Goal: Information Seeking & Learning: Learn about a topic

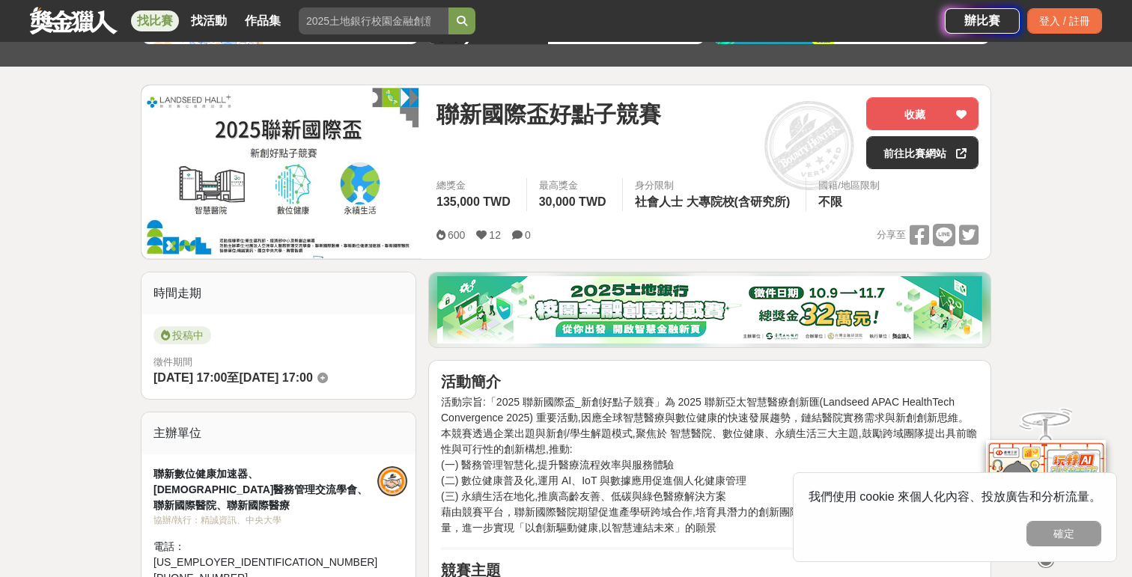
scroll to position [144, 0]
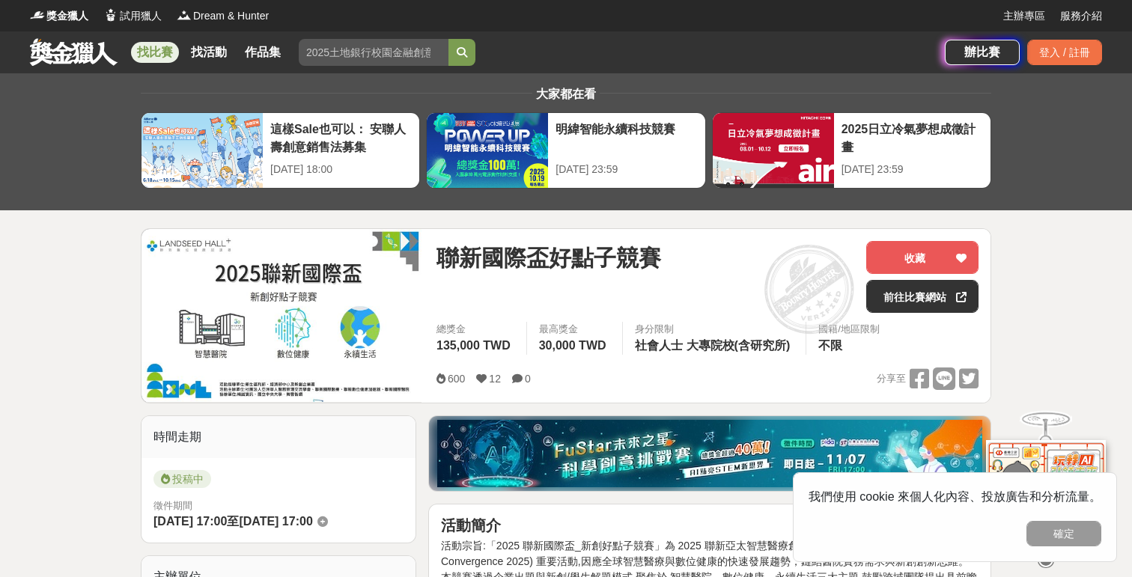
scroll to position [17, 0]
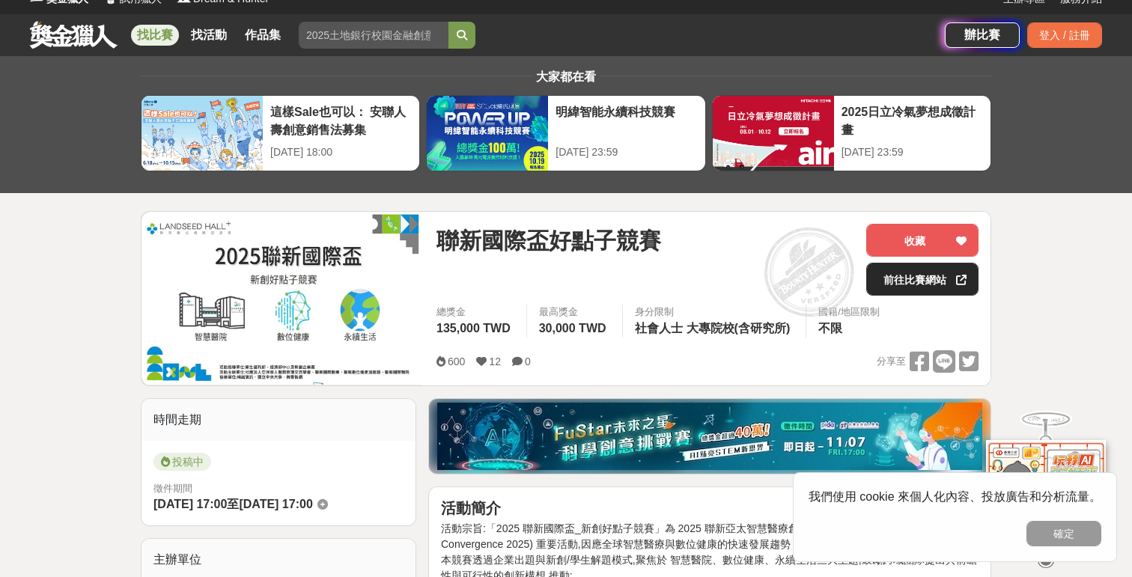
click at [923, 276] on link "前往比賽網站" at bounding box center [922, 279] width 112 height 33
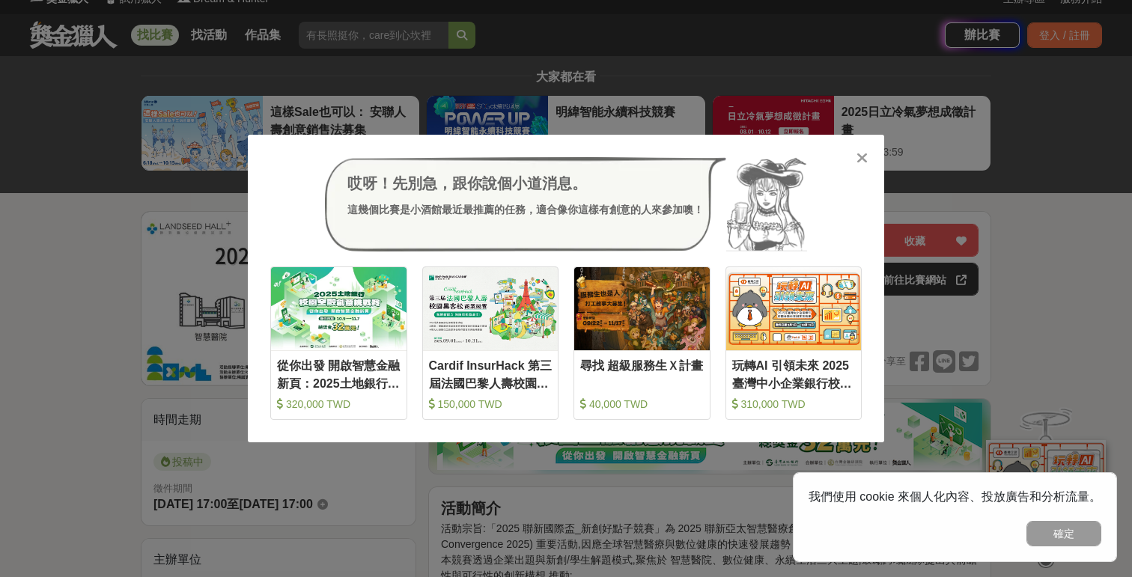
click at [860, 154] on icon at bounding box center [862, 158] width 11 height 15
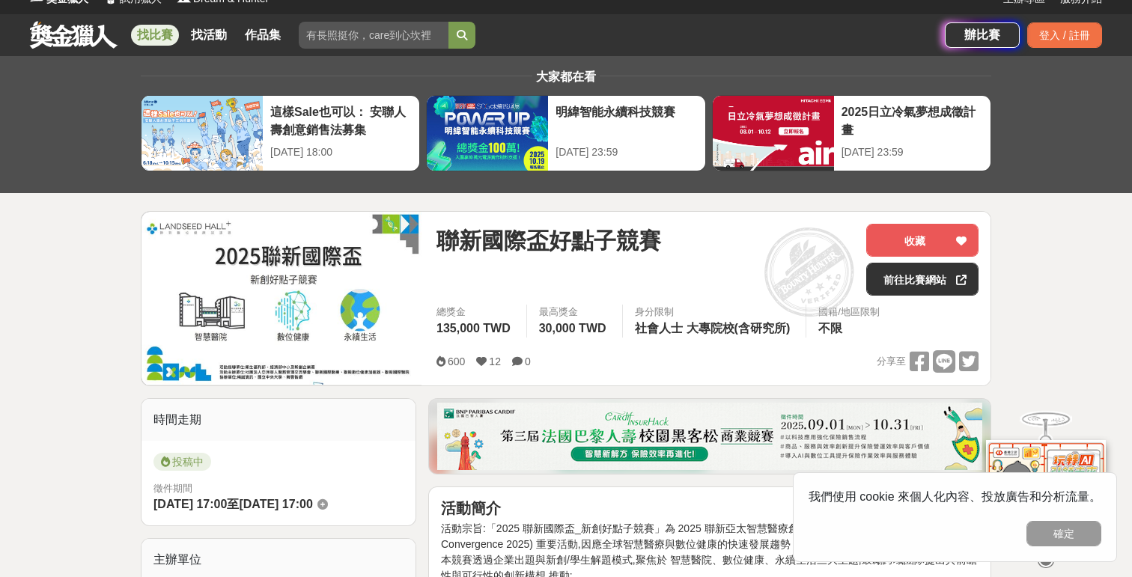
click at [156, 35] on link "找比賽" at bounding box center [155, 35] width 48 height 21
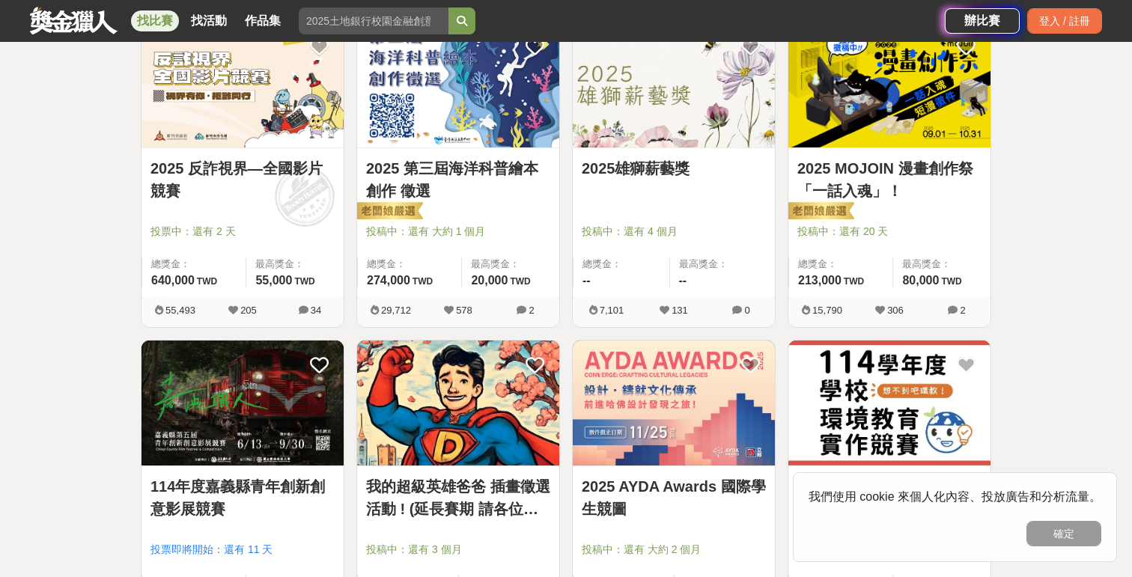
scroll to position [1582, 0]
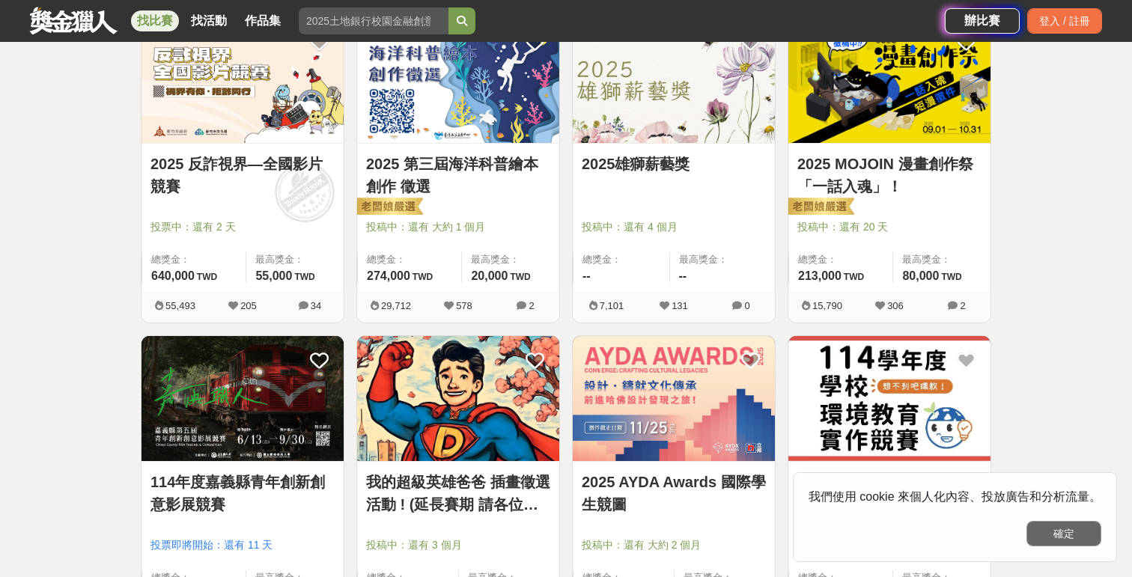
click at [1069, 535] on button "確定" at bounding box center [1064, 533] width 75 height 25
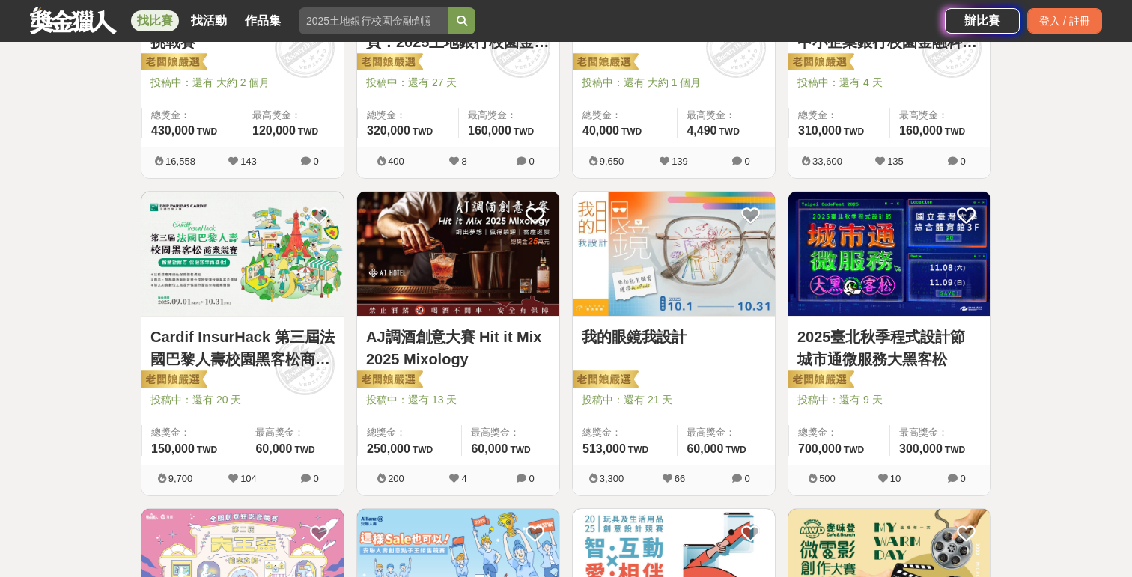
scroll to position [0, 0]
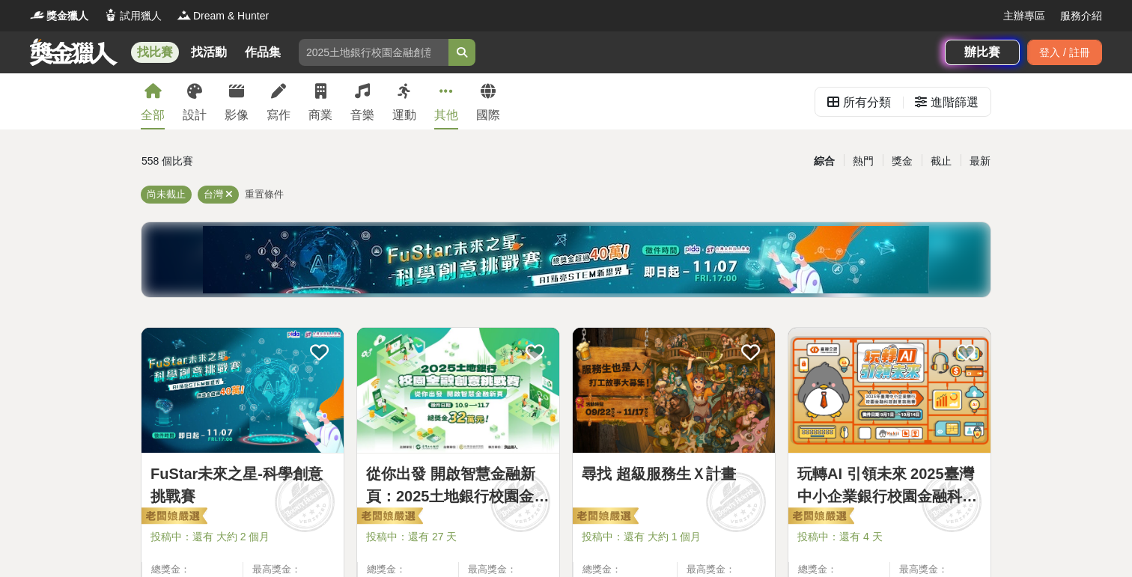
click at [449, 97] on icon at bounding box center [446, 91] width 13 height 15
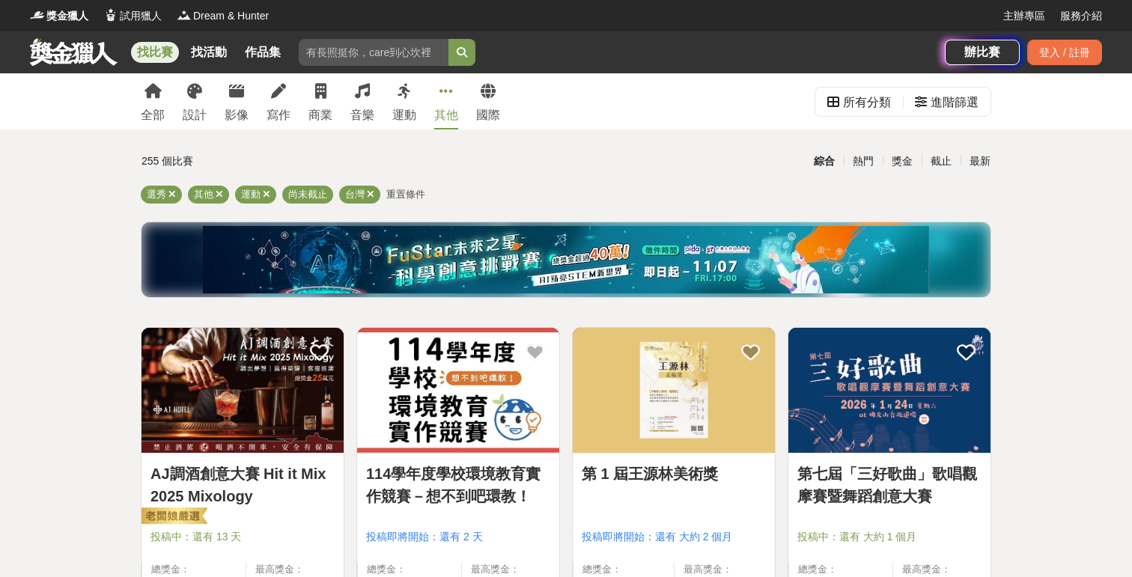
click at [445, 97] on icon at bounding box center [446, 91] width 13 height 15
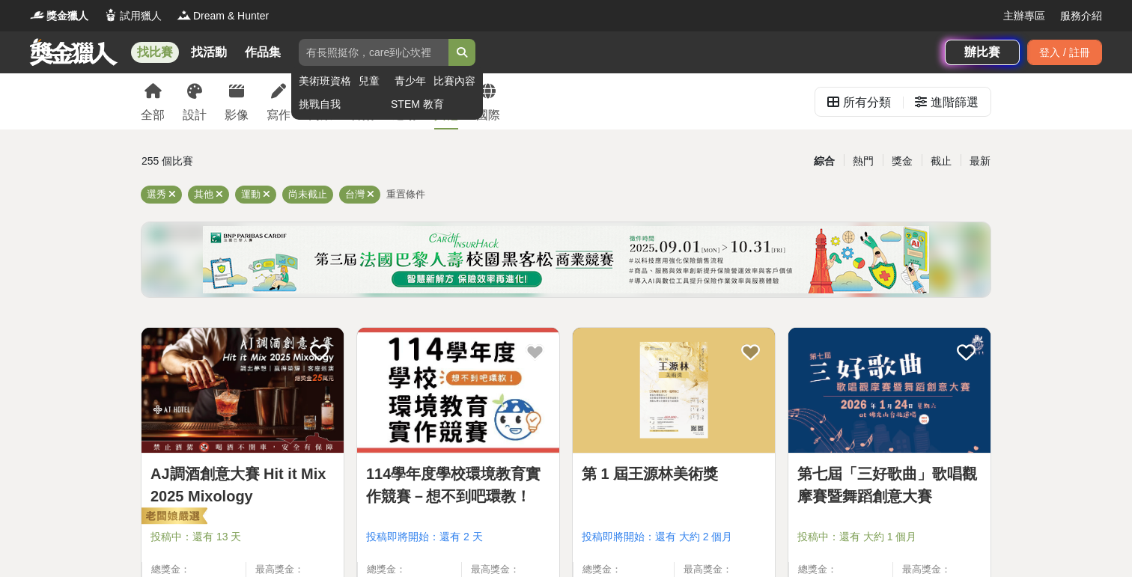
click at [405, 53] on input "search" at bounding box center [374, 52] width 150 height 27
click at [449, 39] on button "submit" at bounding box center [462, 52] width 27 height 27
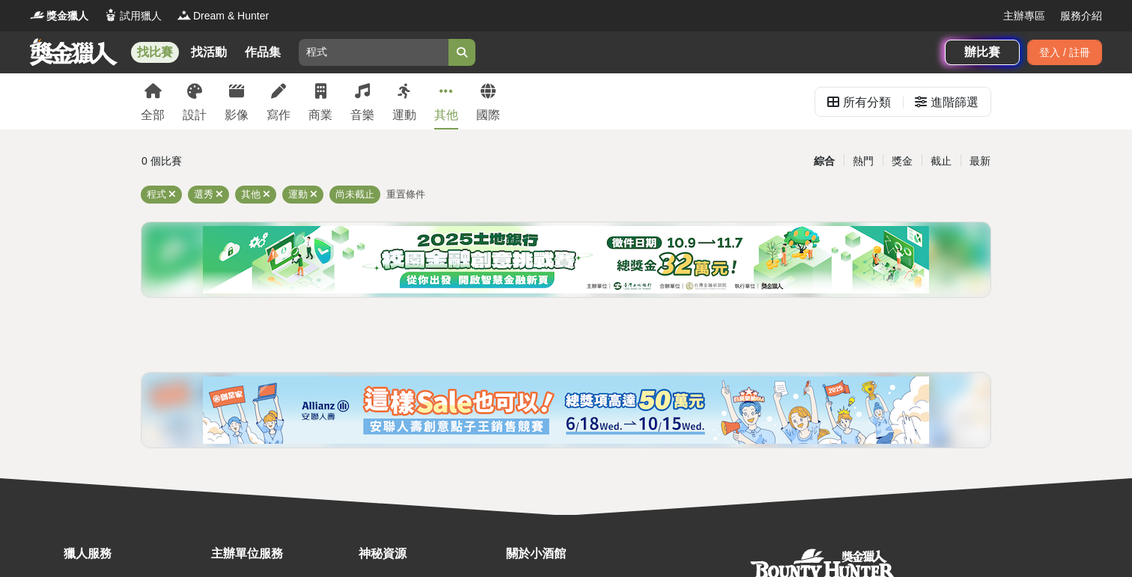
scroll to position [145, 0]
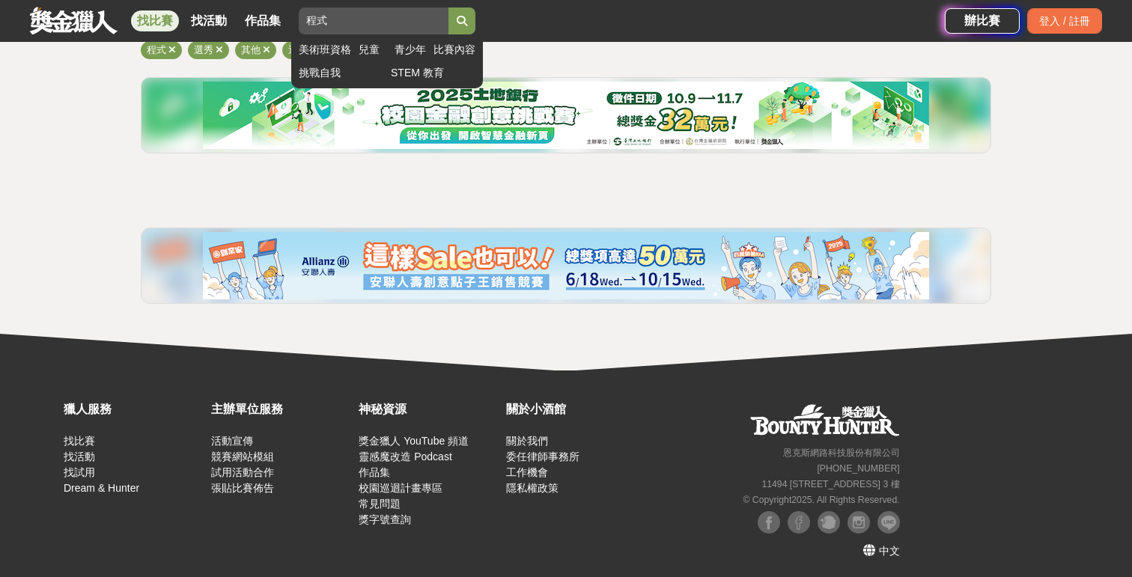
type input "程"
type input "創"
type input "AI"
click at [449, 7] on button "submit" at bounding box center [462, 20] width 27 height 27
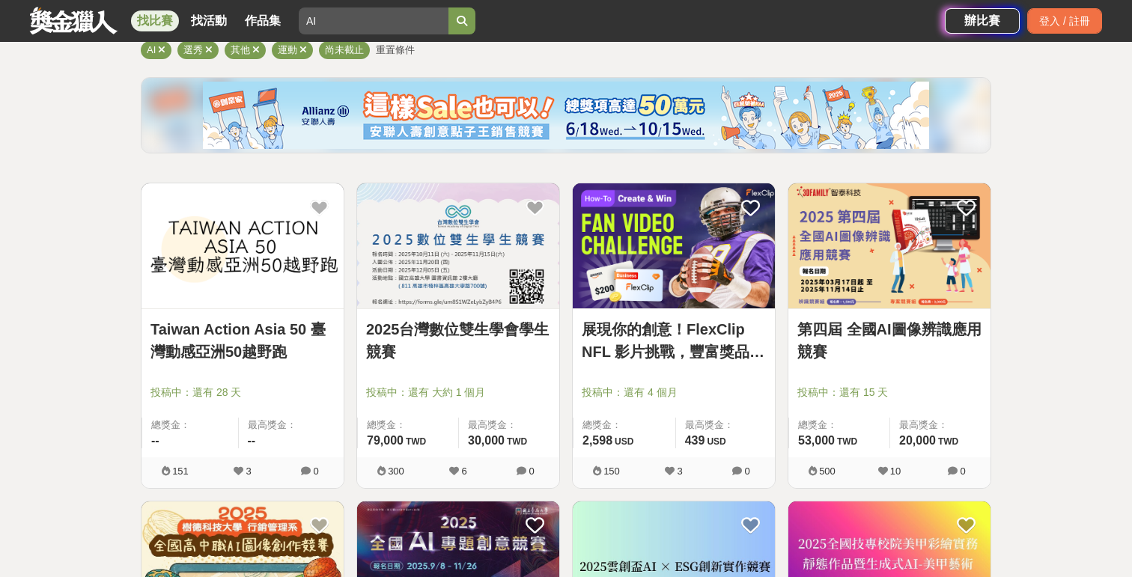
scroll to position [217, 0]
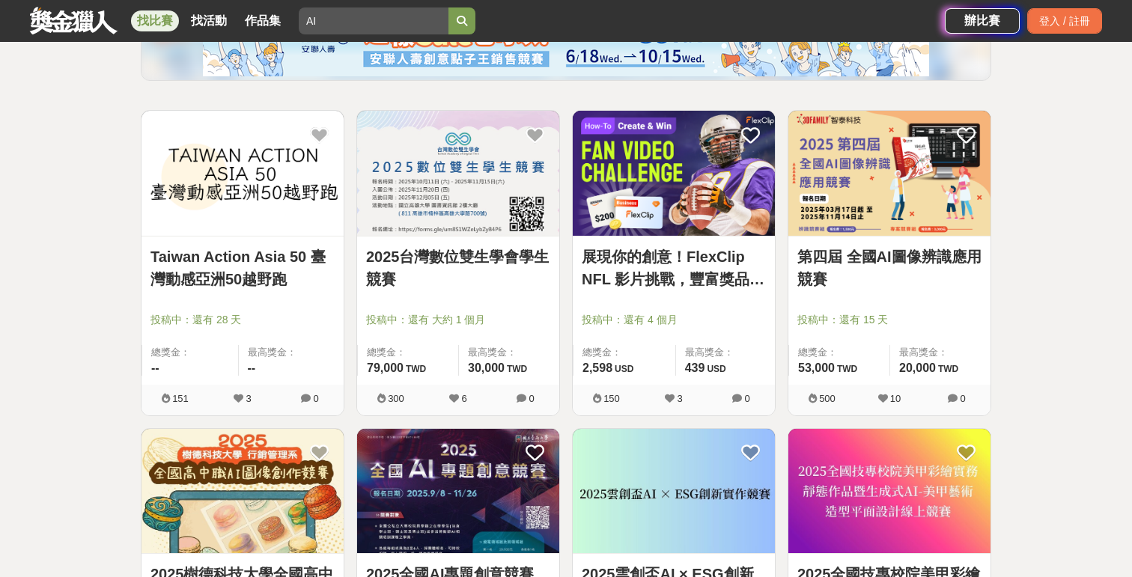
click at [470, 255] on link "2025台灣數位雙生學會學生競賽" at bounding box center [458, 268] width 184 height 45
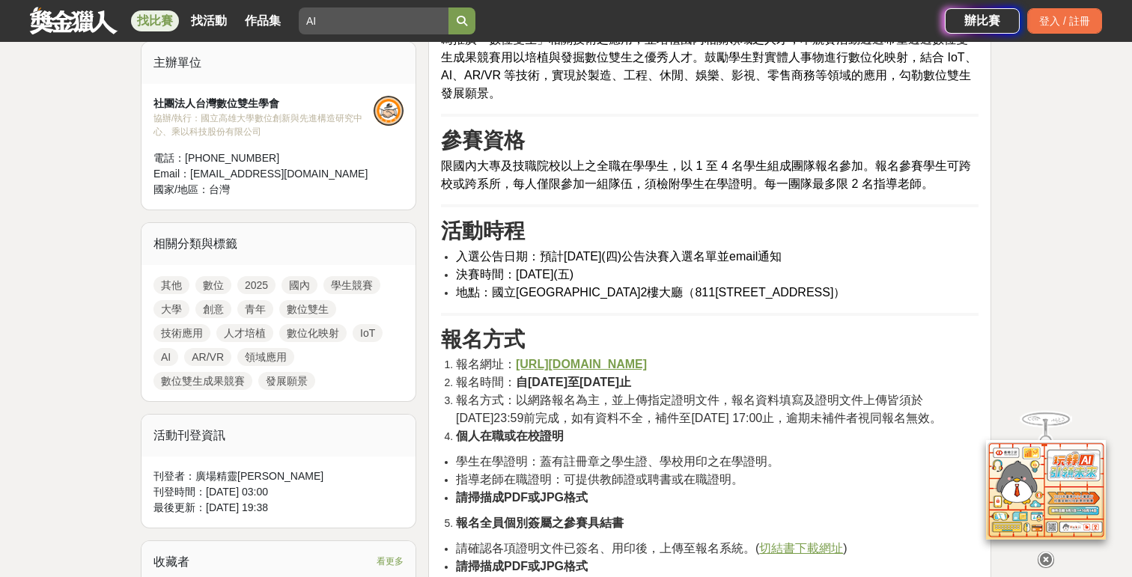
scroll to position [541, 0]
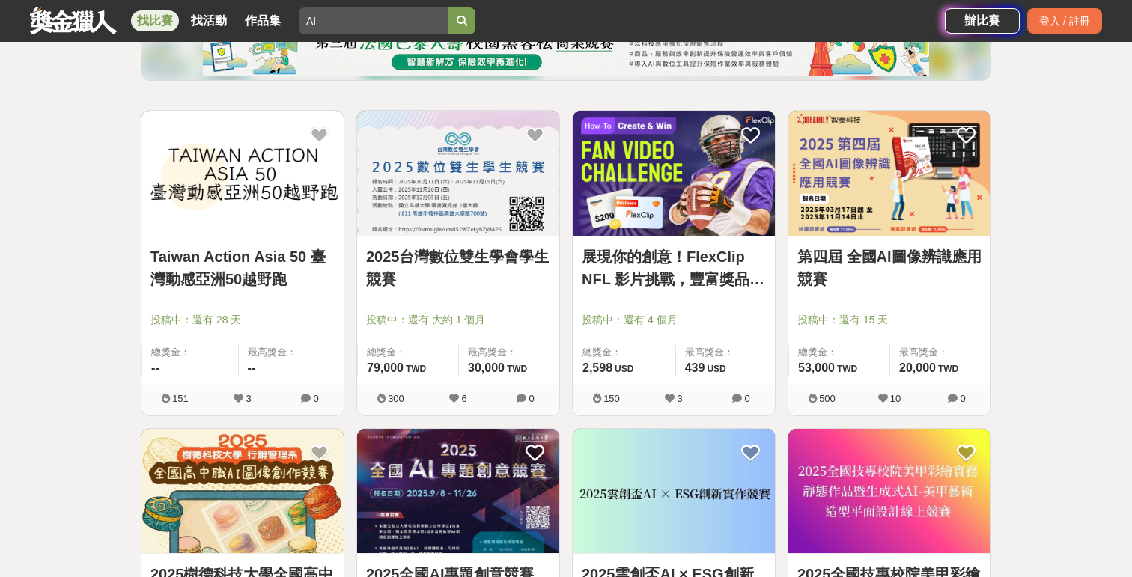
scroll to position [217, 0]
click at [894, 261] on link "第四屆 全國AI圖像辨識應用競賽" at bounding box center [890, 268] width 184 height 45
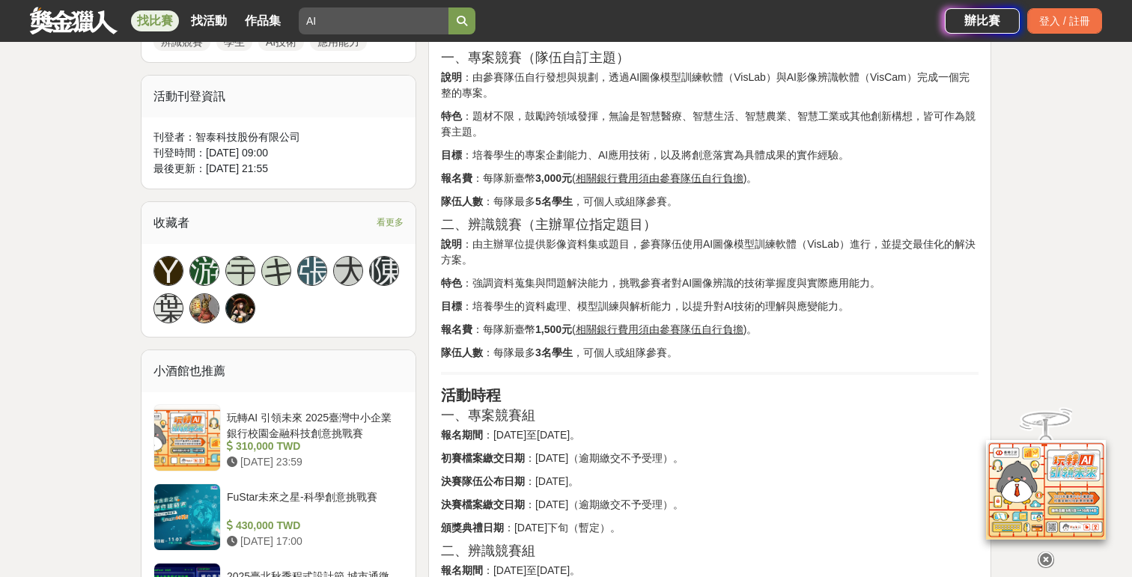
scroll to position [795, 0]
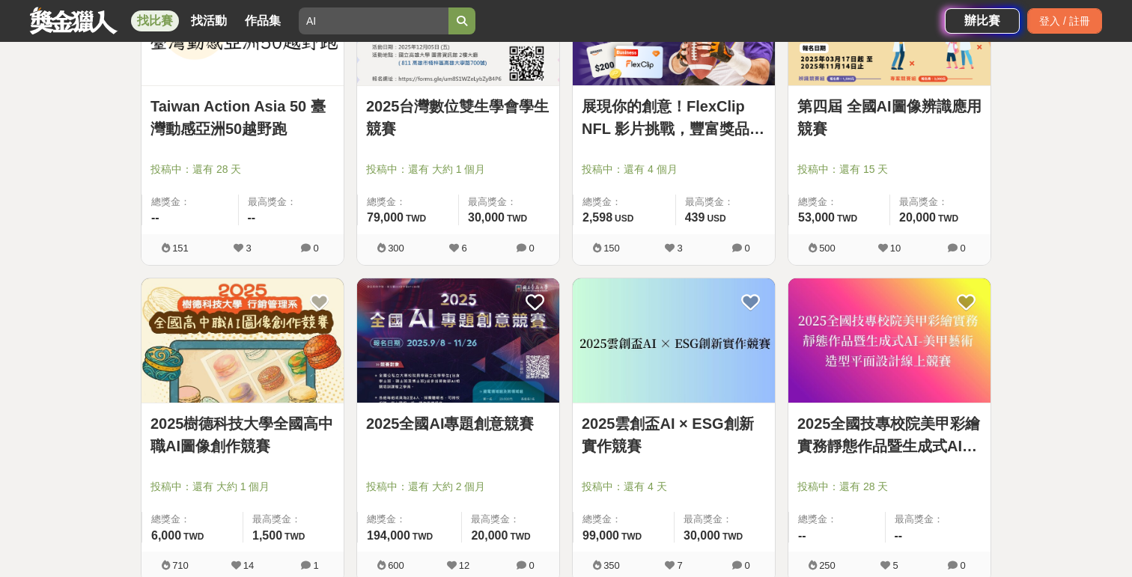
scroll to position [377, 0]
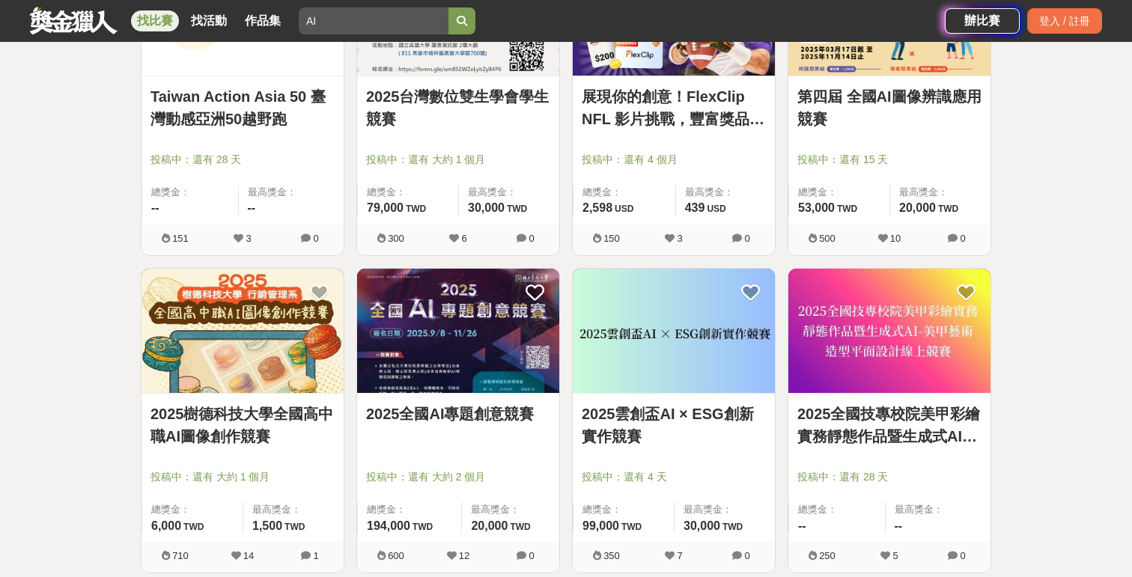
click at [464, 418] on link "2025全國AI專題創意競賽" at bounding box center [458, 414] width 184 height 22
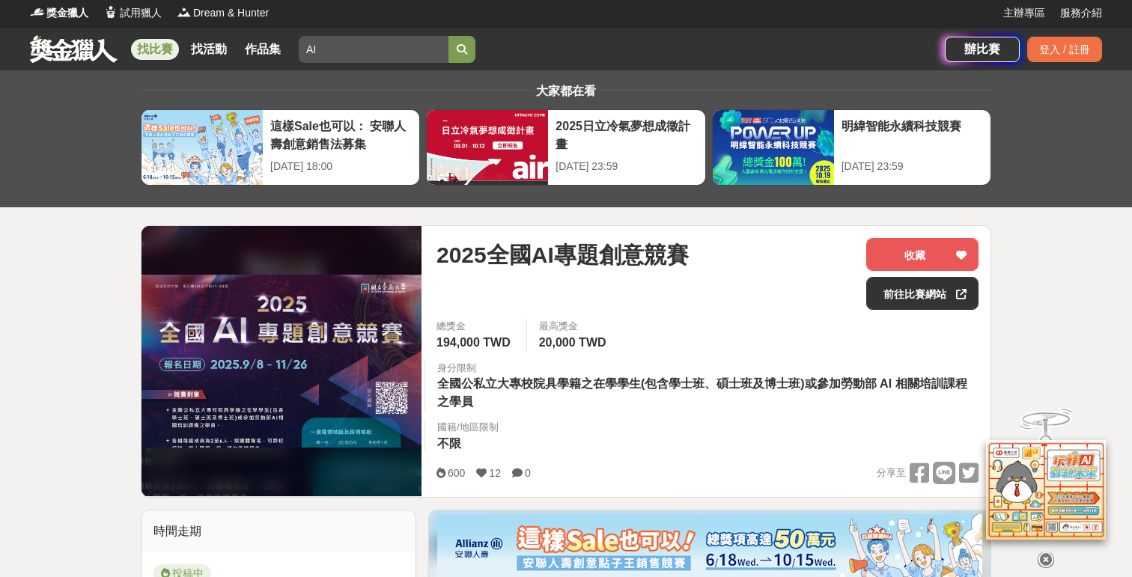
scroll to position [5, 0]
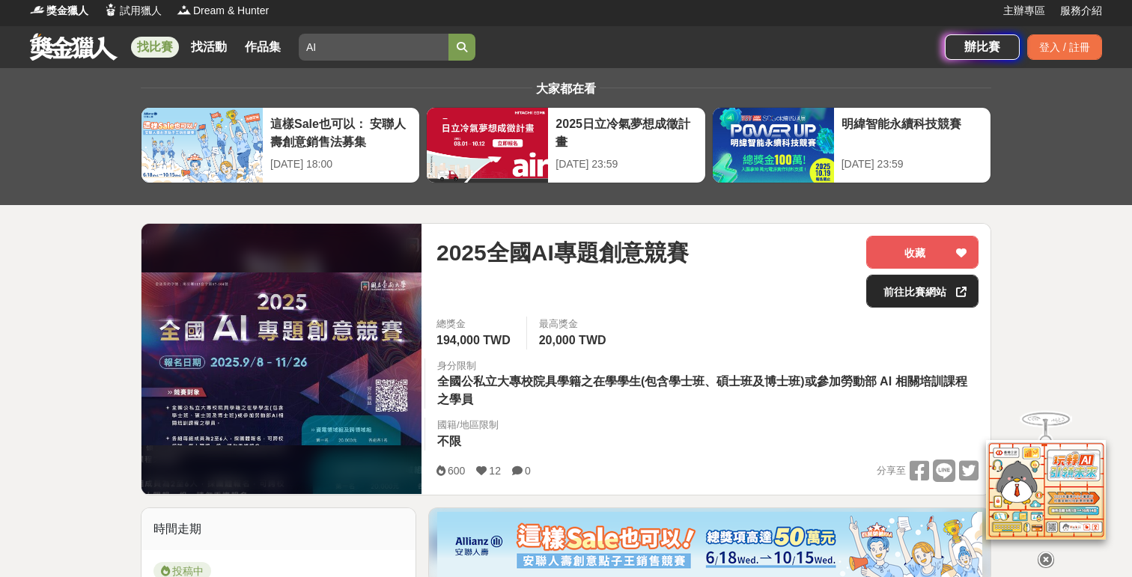
click at [913, 292] on link "前往比賽網站" at bounding box center [922, 291] width 112 height 33
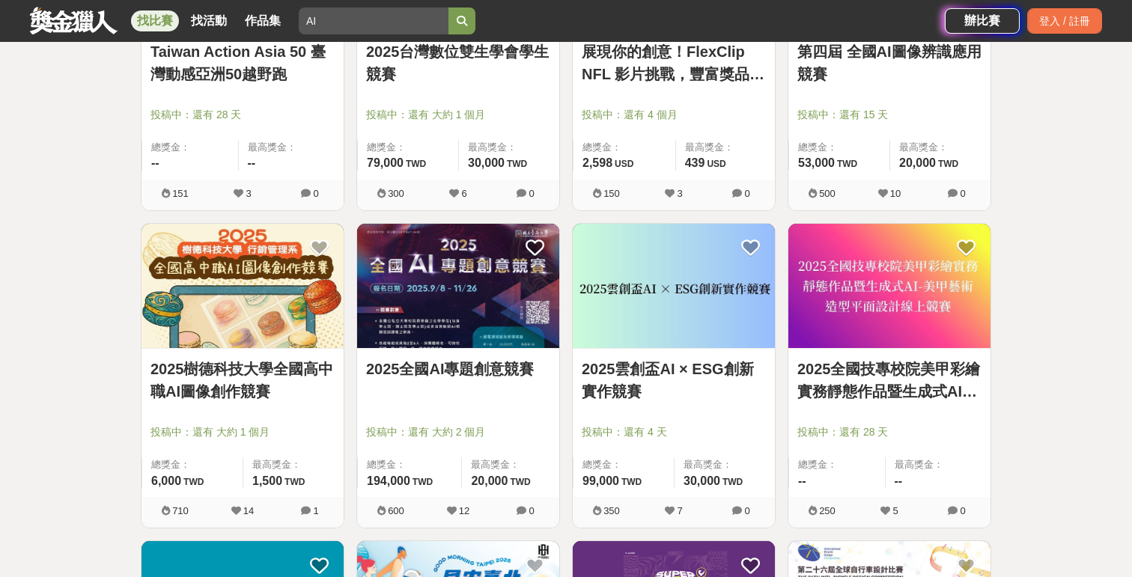
scroll to position [419, 0]
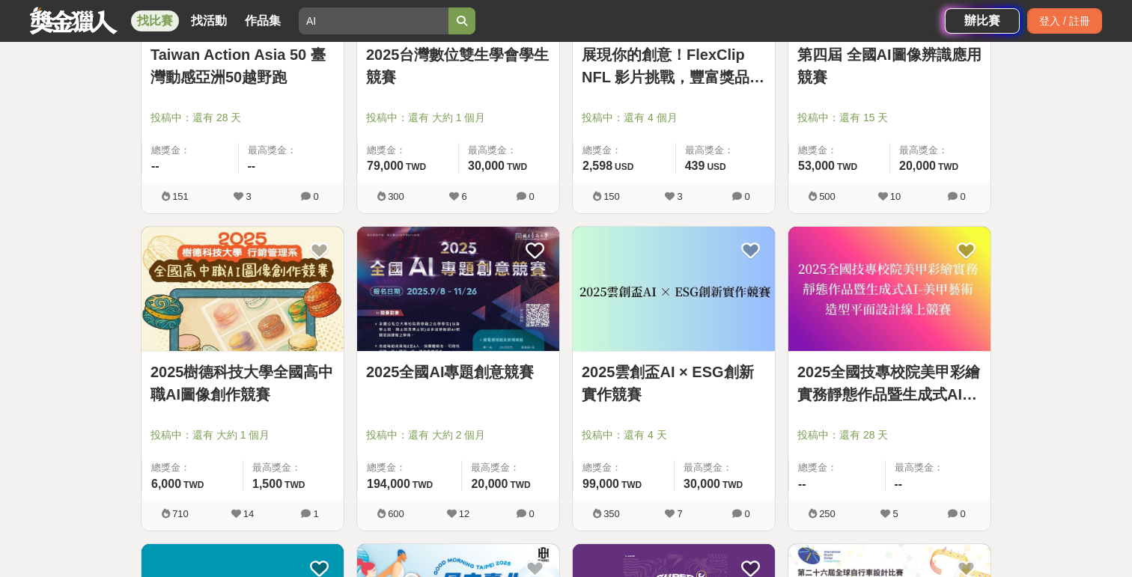
click at [681, 389] on link "2025雲創盃AI × ESG創新實作競賽" at bounding box center [674, 383] width 184 height 45
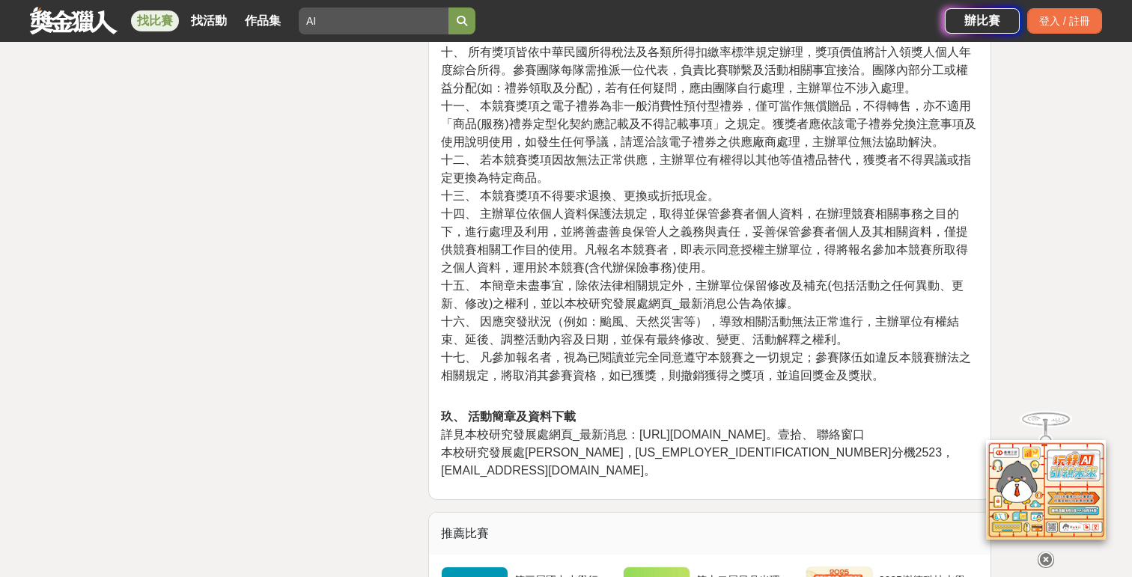
scroll to position [3329, 0]
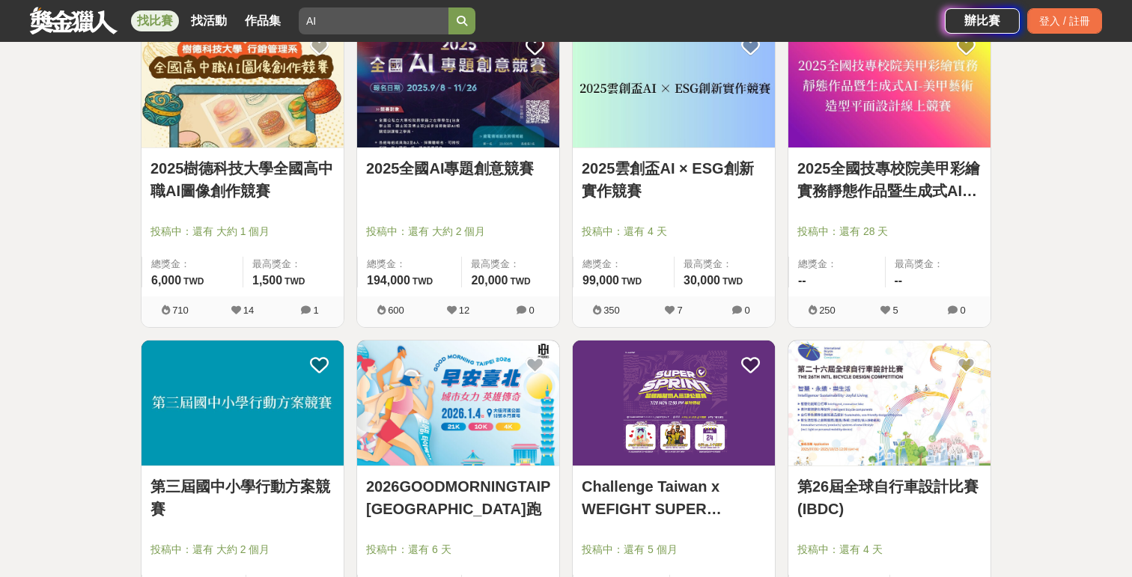
scroll to position [763, 0]
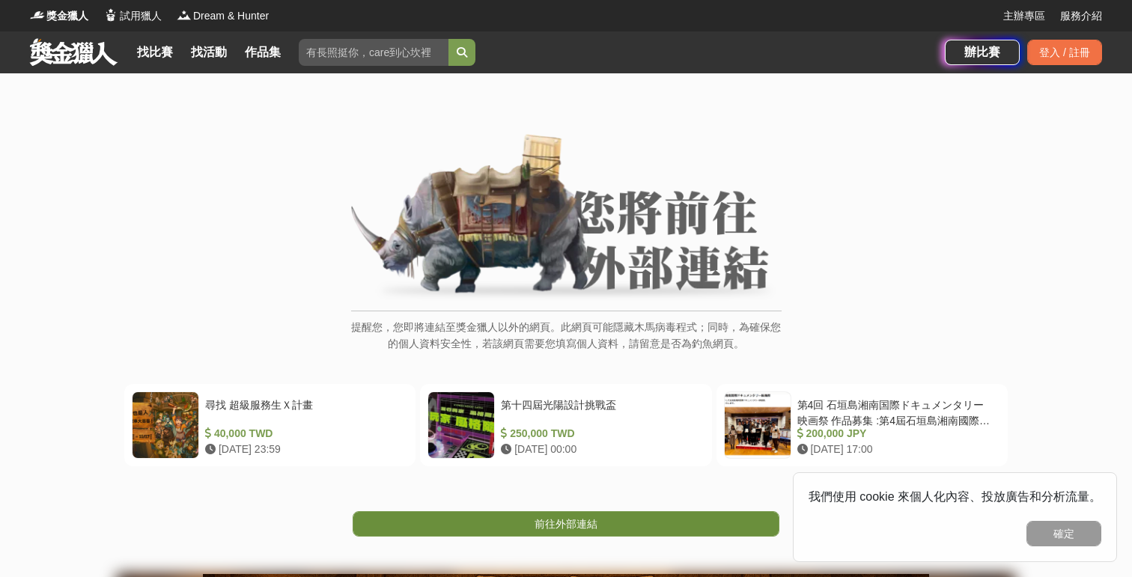
click at [532, 519] on link "前往外部連結" at bounding box center [566, 523] width 427 height 25
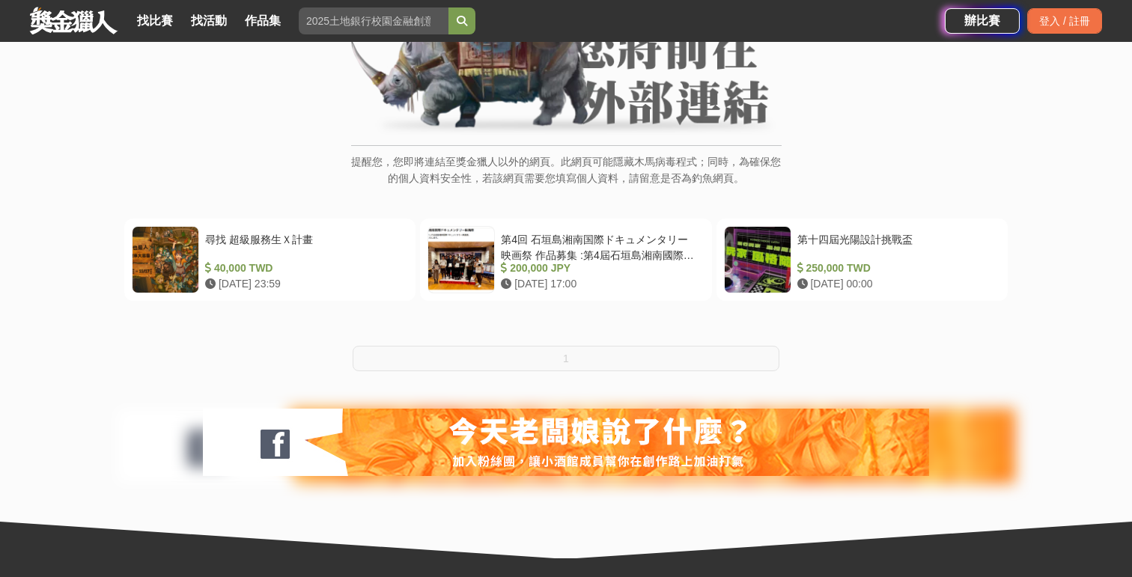
scroll to position [165, 0]
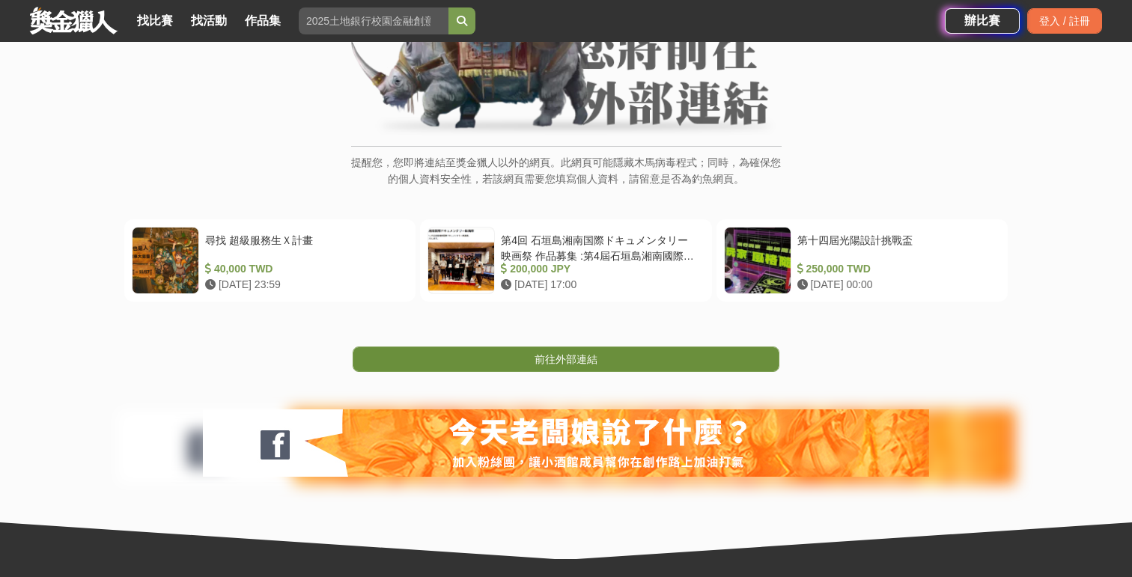
click at [536, 359] on span "前往外部連結" at bounding box center [566, 359] width 63 height 12
